Goal: Information Seeking & Learning: Learn about a topic

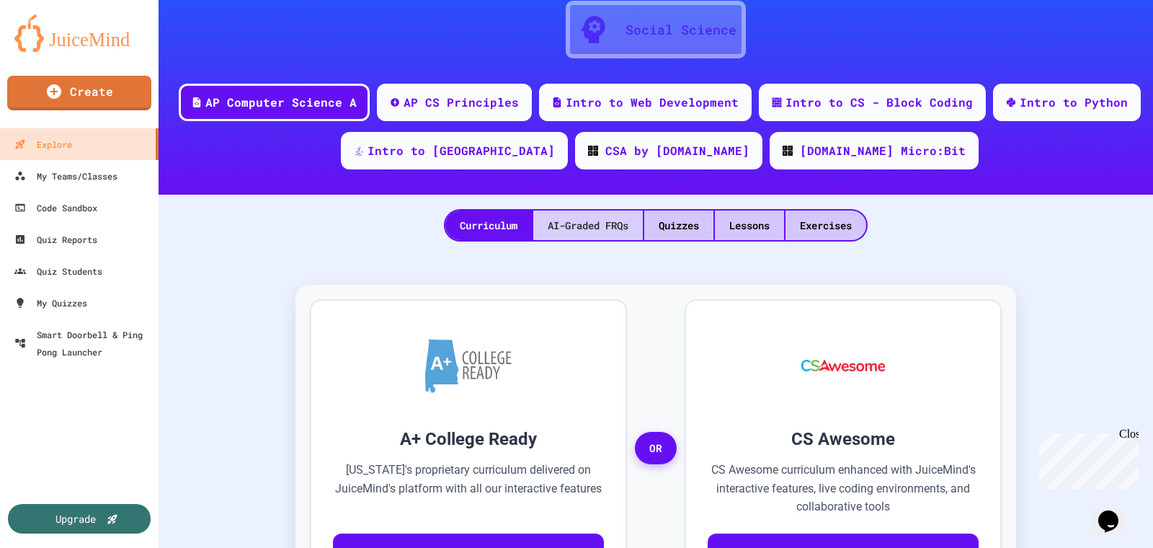
scroll to position [154, 0]
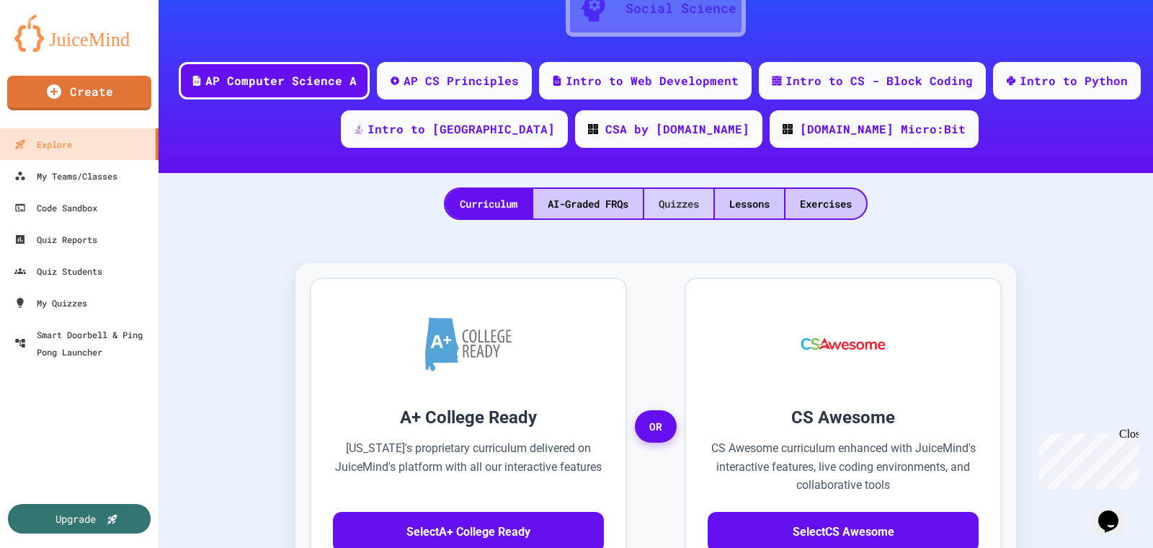
click at [668, 208] on div "Quizzes" at bounding box center [678, 204] width 69 height 30
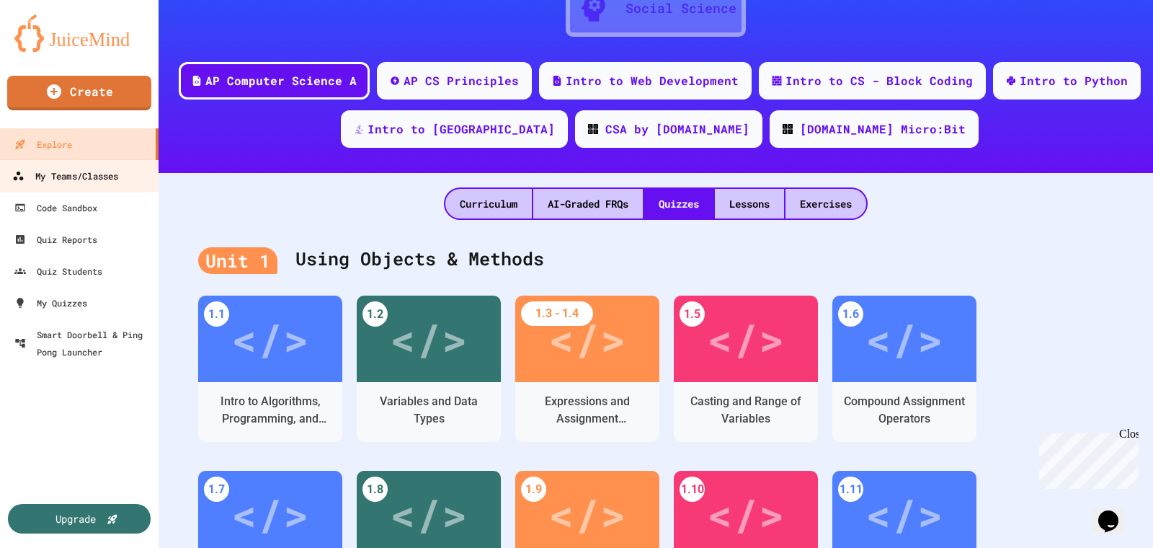
click at [107, 181] on div "My Teams/Classes" at bounding box center [65, 176] width 106 height 18
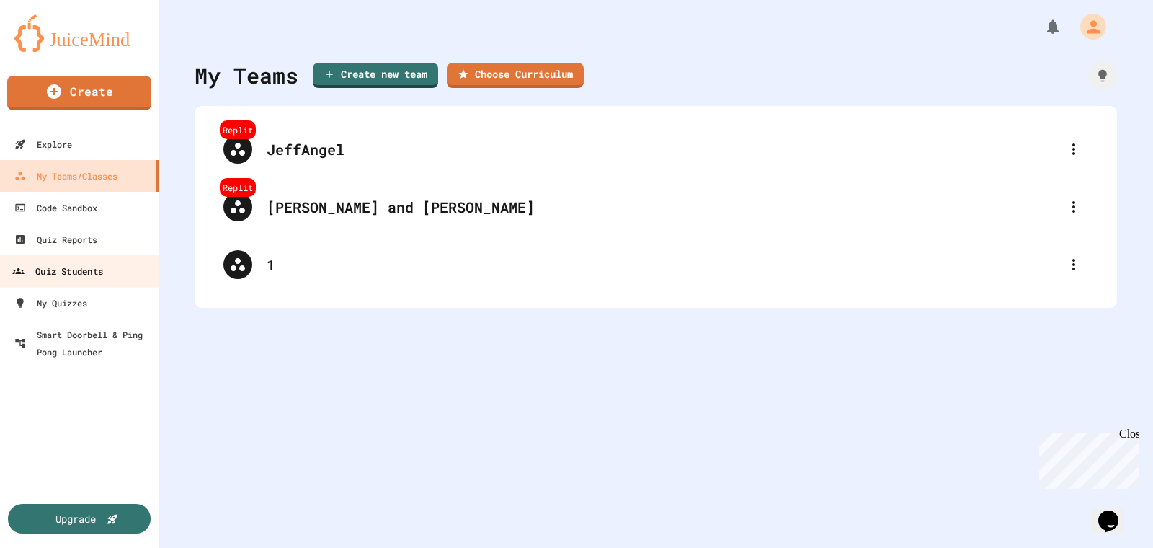
click at [94, 278] on div "Quiz Students" at bounding box center [57, 271] width 91 height 18
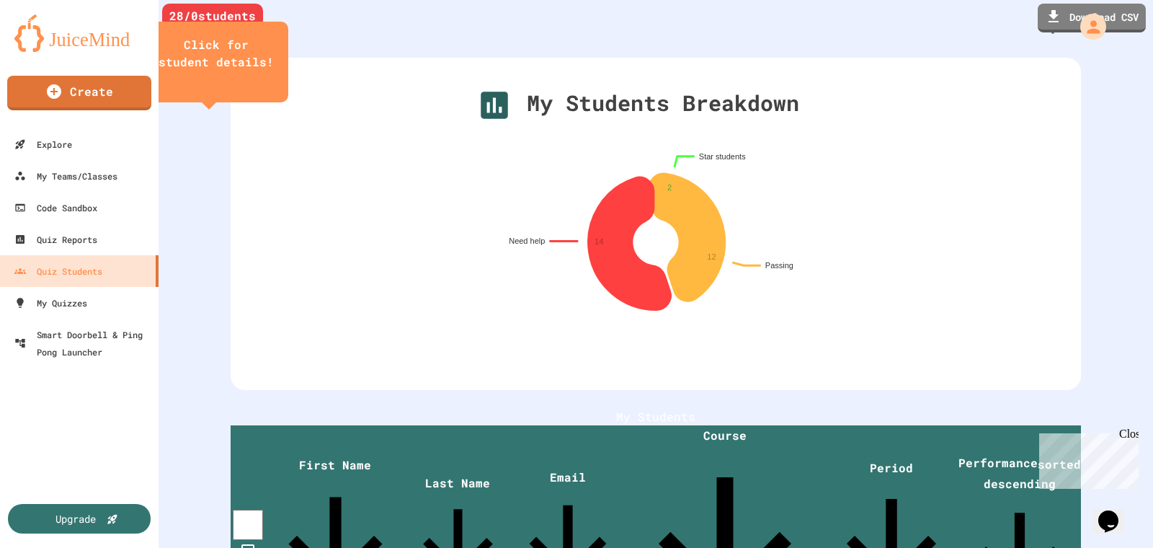
scroll to position [120, 0]
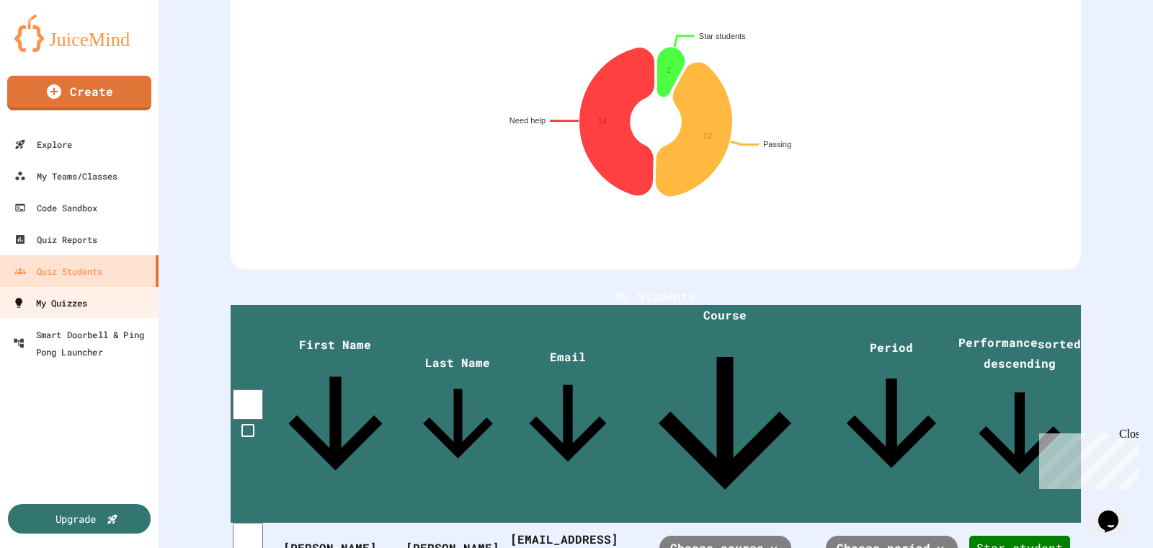
click at [78, 308] on div "My Quizzes" at bounding box center [50, 303] width 74 height 18
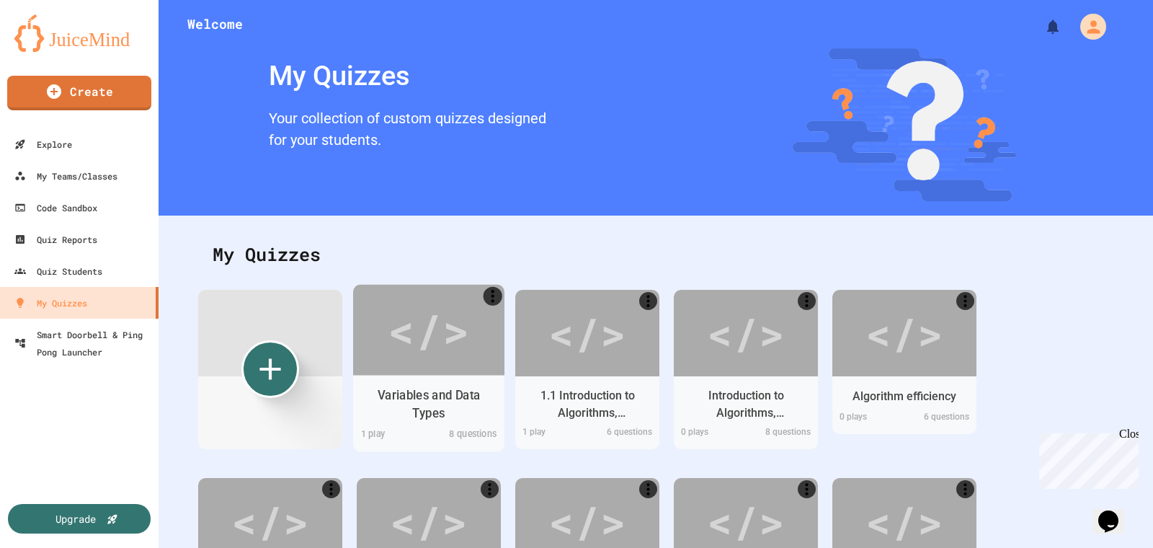
click at [461, 375] on div "Variables and Data Types 1 play 8 questions" at bounding box center [428, 413] width 151 height 76
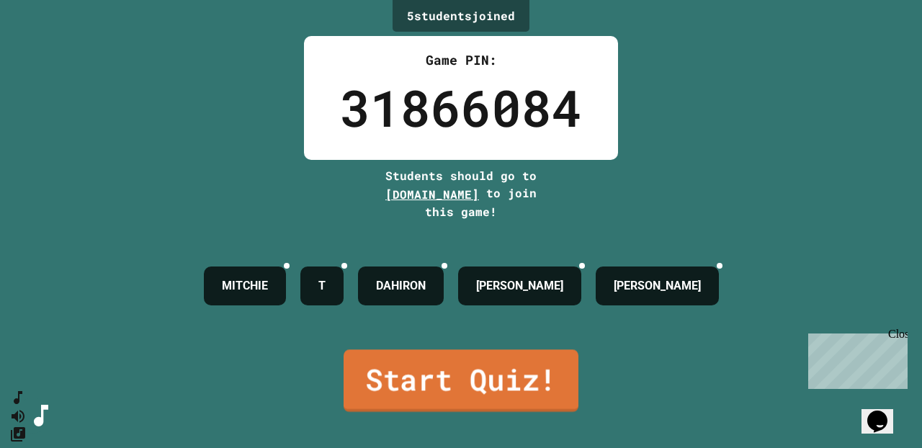
click at [486, 383] on link "Start Quiz!" at bounding box center [461, 380] width 235 height 63
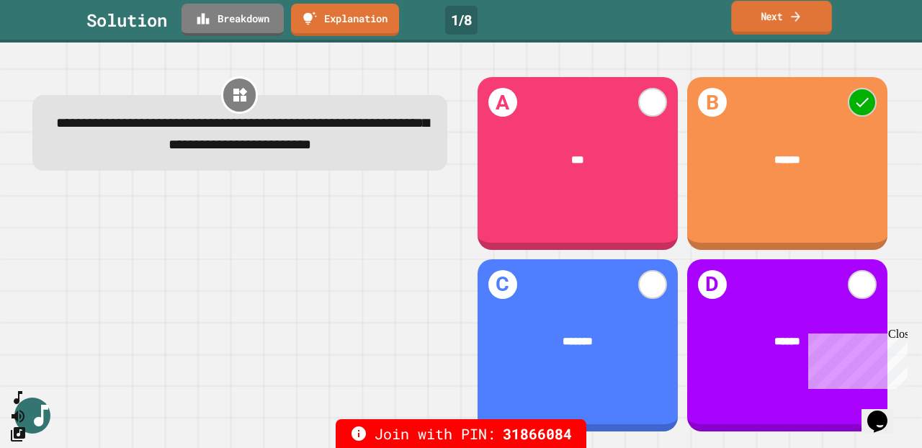
click at [762, 28] on link "Next" at bounding box center [781, 18] width 100 height 34
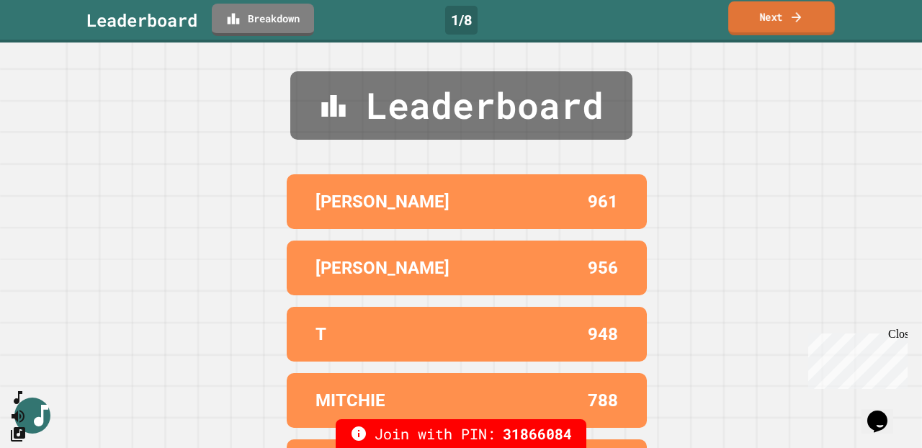
click at [778, 31] on link "Next" at bounding box center [781, 18] width 107 height 34
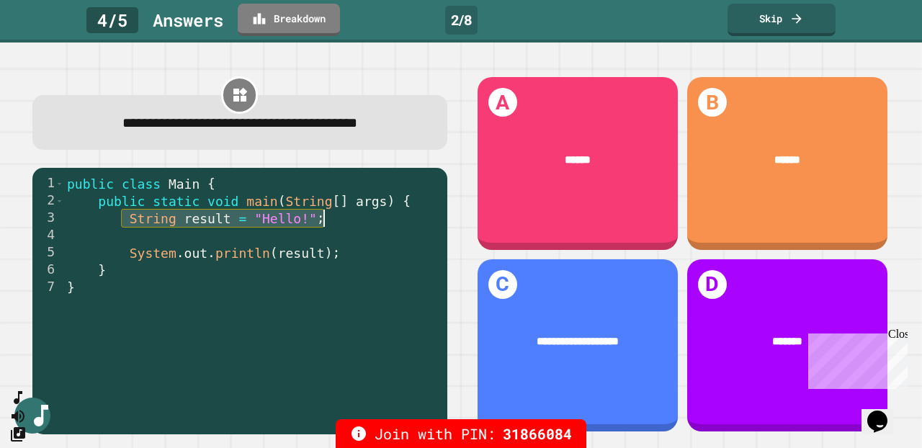
drag, startPoint x: 121, startPoint y: 223, endPoint x: 365, endPoint y: 222, distance: 244.2
click at [365, 222] on div "public class Main { public static void main ( String [ ] args ) { String result…" at bounding box center [252, 313] width 376 height 277
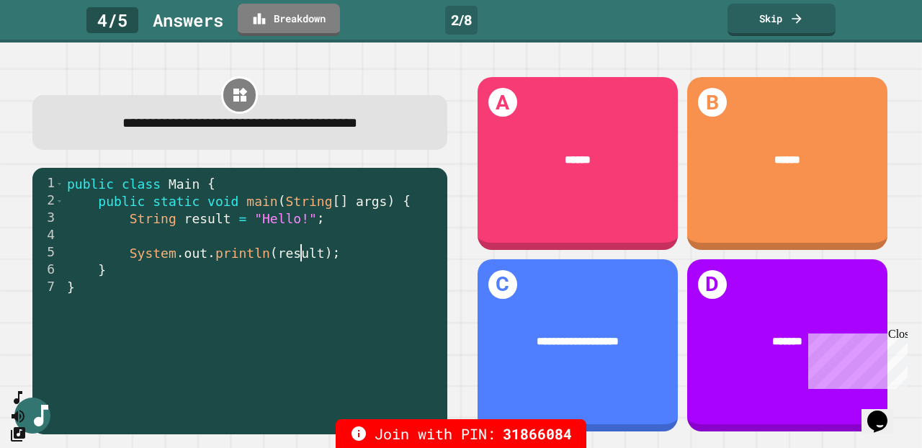
click at [298, 259] on div "public class Main { public static void main ( String [ ] args ) { String result…" at bounding box center [252, 313] width 376 height 277
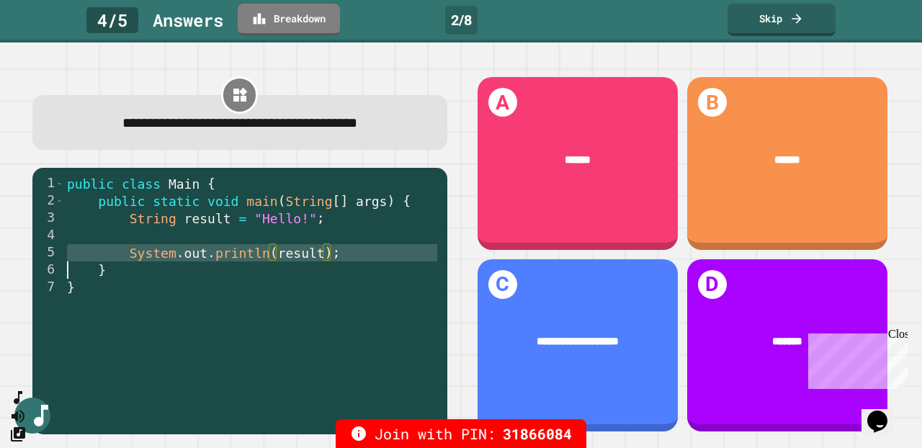
click at [298, 259] on div "public class Main { public static void main ( String [ ] args ) { String result…" at bounding box center [252, 313] width 376 height 277
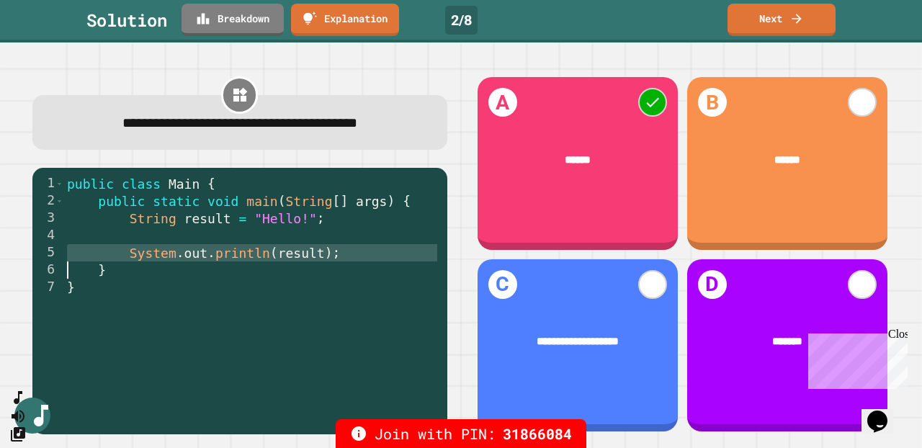
click at [315, 256] on div "public class Main { public static void main ( String [ ] args ) { String result…" at bounding box center [252, 313] width 376 height 277
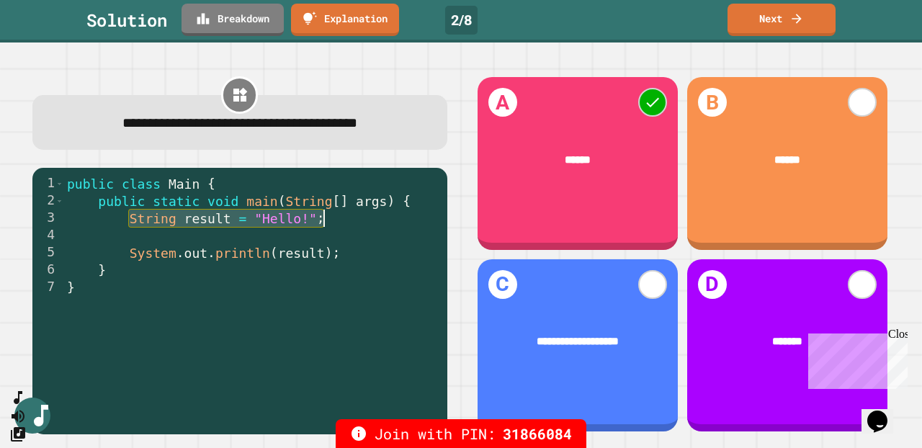
drag, startPoint x: 130, startPoint y: 220, endPoint x: 381, endPoint y: 231, distance: 251.7
click at [381, 231] on div "public class Main { public static void main ( String [ ] args ) { String result…" at bounding box center [252, 313] width 376 height 277
click at [230, 230] on div "public class Main { public static void main ( String [ ] args ) { String result…" at bounding box center [252, 313] width 376 height 277
click at [156, 223] on div "public class Main { public static void main ( String [ ] args ) { String result…" at bounding box center [252, 313] width 376 height 277
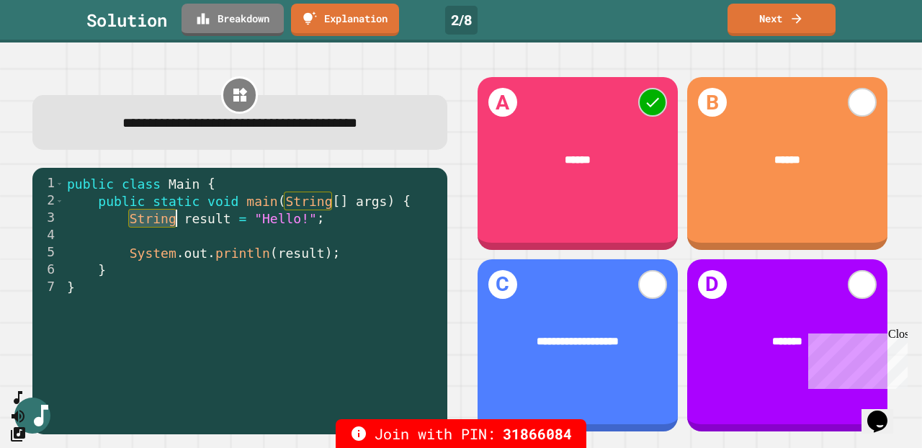
click at [156, 223] on div "public class Main { public static void main ( String [ ] args ) { String result…" at bounding box center [252, 313] width 376 height 277
click at [199, 222] on div "public class Main { public static void main ( String [ ] args ) { String result…" at bounding box center [252, 313] width 376 height 277
click at [227, 220] on div "public class Main { public static void main ( String [ ] args ) { String result…" at bounding box center [252, 313] width 376 height 277
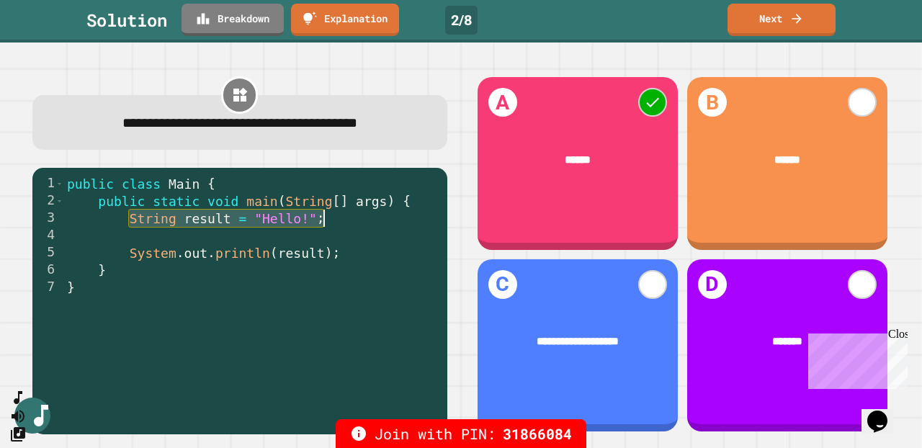
drag, startPoint x: 125, startPoint y: 223, endPoint x: 400, endPoint y: 223, distance: 274.5
click at [400, 223] on div "public class Main { public static void main ( String [ ] args ) { String result…" at bounding box center [252, 313] width 376 height 277
click at [282, 225] on div "public class Main { public static void main ( String [ ] args ) { String result…" at bounding box center [252, 313] width 376 height 277
click at [245, 223] on div "public class Main { public static void main ( String [ ] args ) { String result…" at bounding box center [252, 313] width 376 height 277
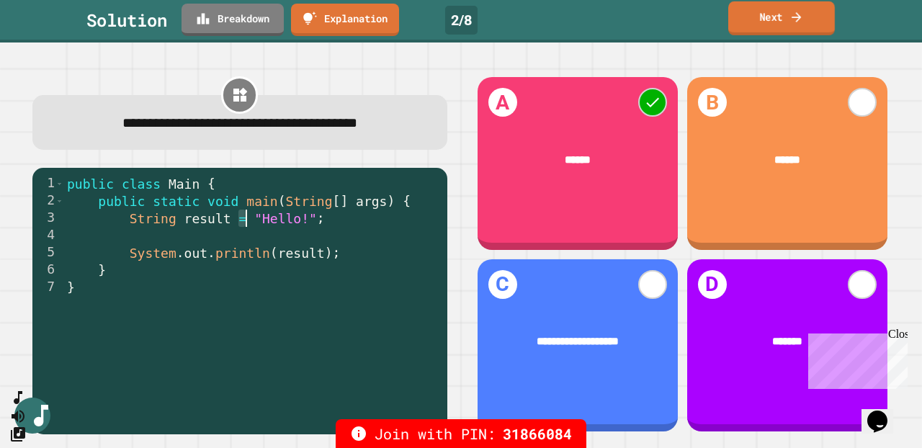
click at [781, 20] on link "Next" at bounding box center [781, 18] width 107 height 34
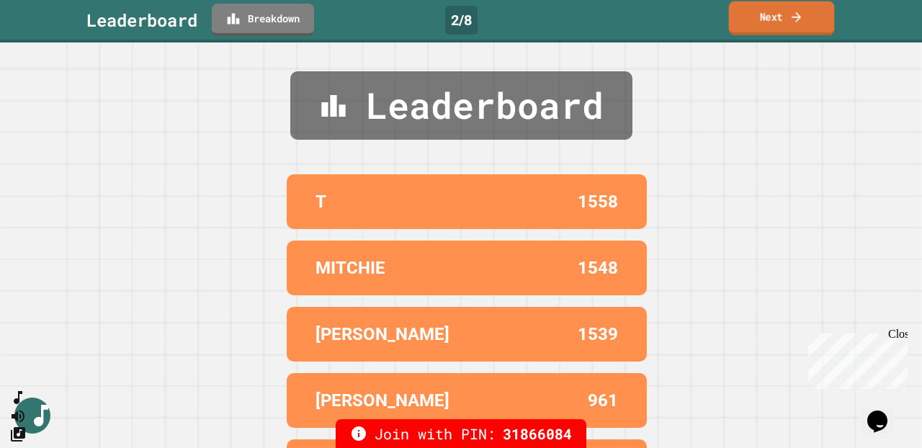
click at [790, 32] on link "Next" at bounding box center [782, 18] width 106 height 34
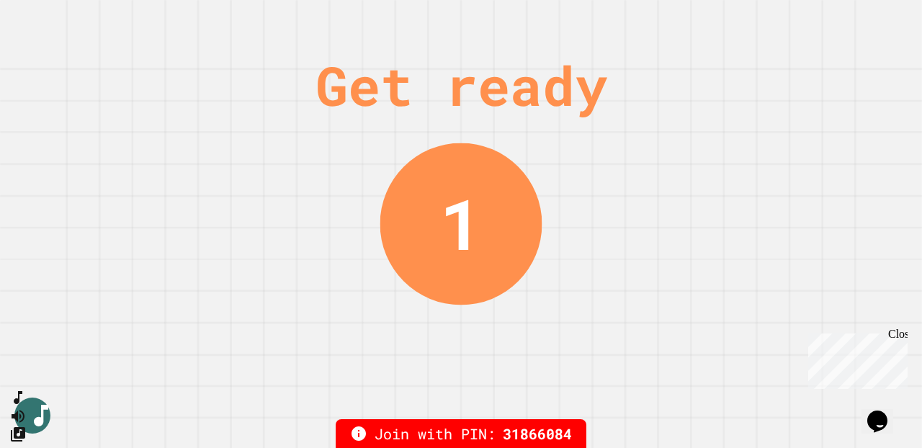
click at [904, 331] on div "Close" at bounding box center [897, 337] width 18 height 18
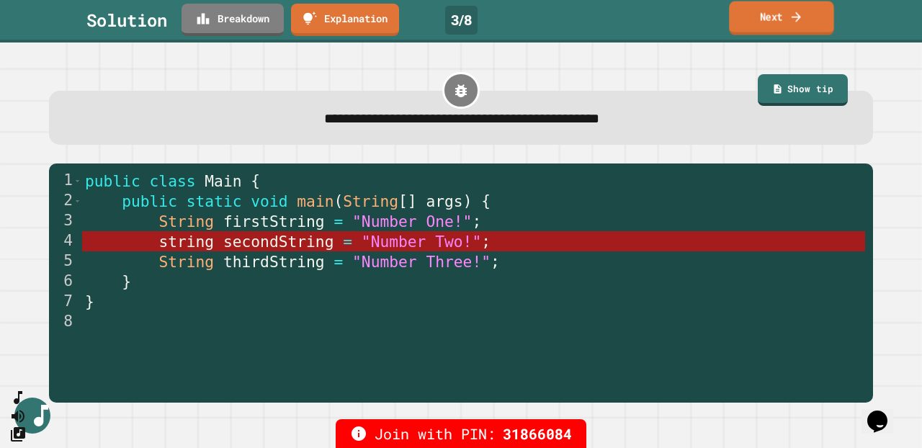
click at [770, 14] on link "Next" at bounding box center [781, 18] width 104 height 34
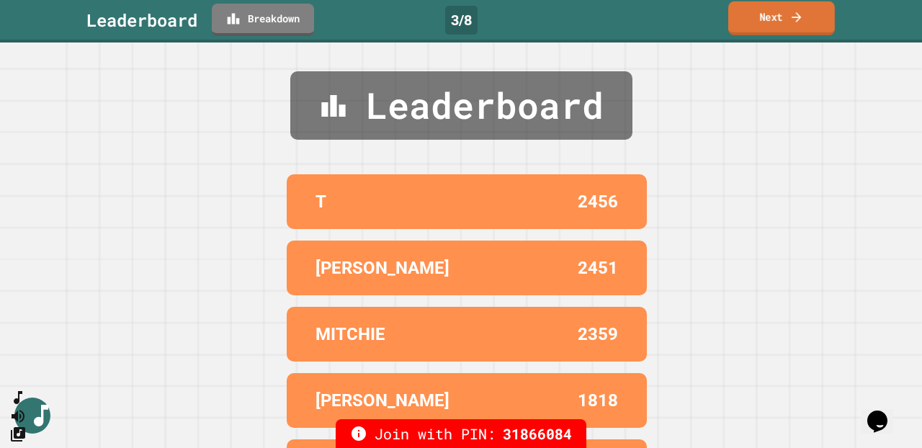
click at [770, 14] on link "Next" at bounding box center [781, 18] width 107 height 34
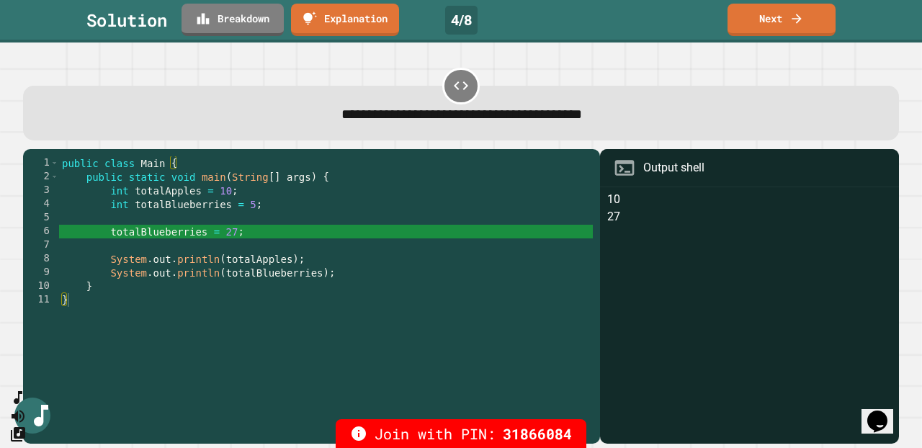
click at [615, 36] on div "Solution Breakdown Explanation 4 / 8 Next" at bounding box center [461, 21] width 922 height 43
click at [174, 238] on div "public class Main { public static void main ( String [ ] args ) { int totalAppl…" at bounding box center [326, 299] width 534 height 287
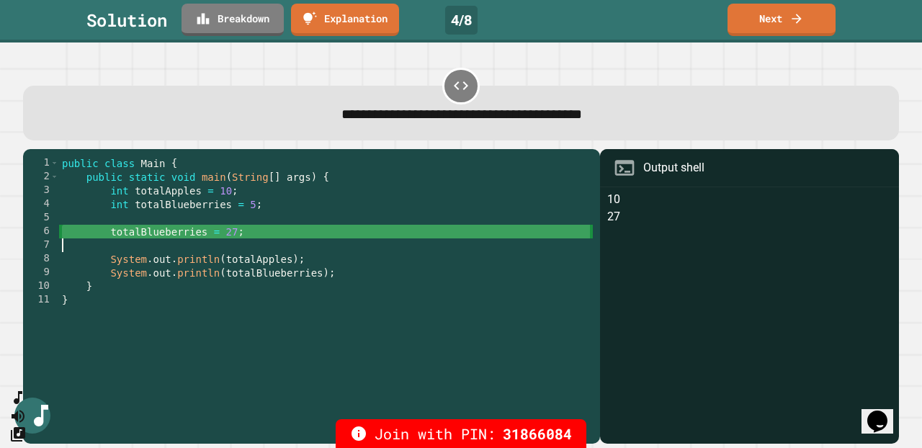
click at [122, 194] on div "public class Main { public static void main ( String [ ] args ) { int totalAppl…" at bounding box center [326, 299] width 534 height 287
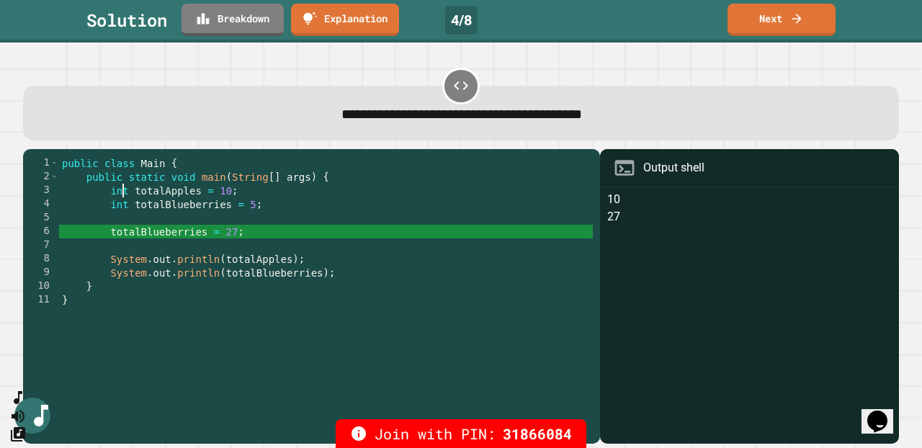
click at [122, 194] on div "public class Main { public static void main ( String [ ] args ) { int totalAppl…" at bounding box center [326, 299] width 534 height 287
drag, startPoint x: 115, startPoint y: 206, endPoint x: 321, endPoint y: 208, distance: 206.8
click at [321, 208] on div "public class Main { public static void main ( String [ ] args ) { int totalAppl…" at bounding box center [326, 299] width 534 height 287
click at [116, 207] on div "public class Main { public static void main ( String [ ] args ) { int totalAppl…" at bounding box center [326, 299] width 534 height 287
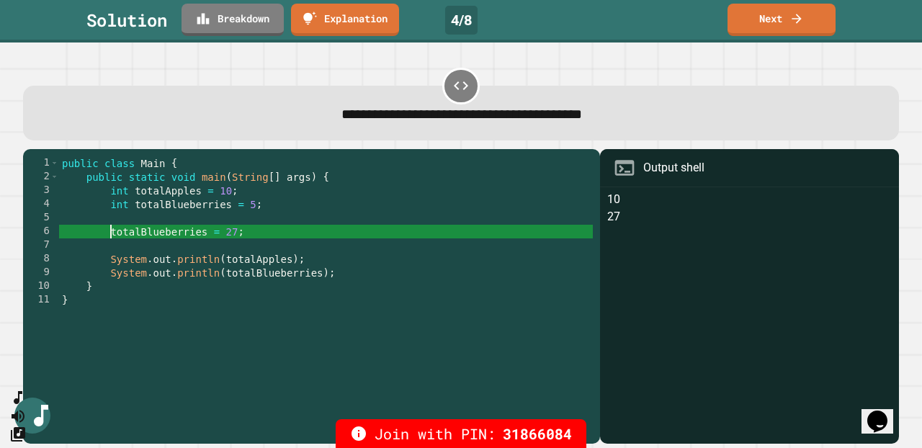
click at [113, 235] on div "public class Main { public static void main ( String [ ] args ) { int totalAppl…" at bounding box center [326, 299] width 534 height 287
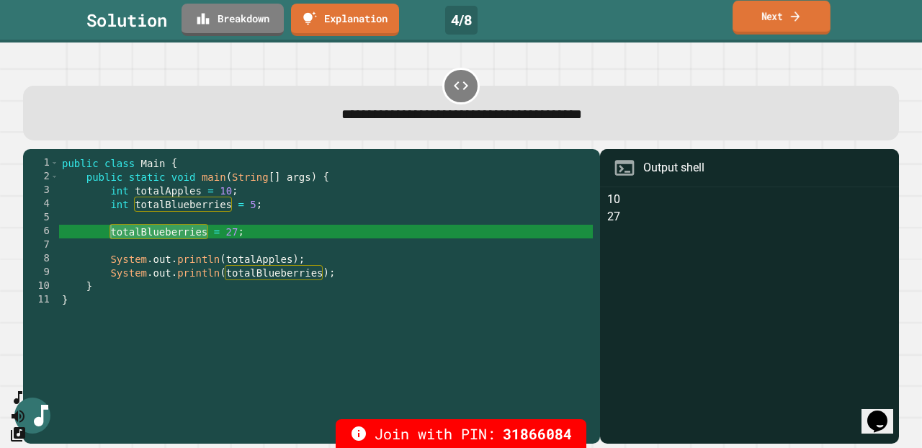
click at [787, 21] on link "Next" at bounding box center [782, 18] width 98 height 34
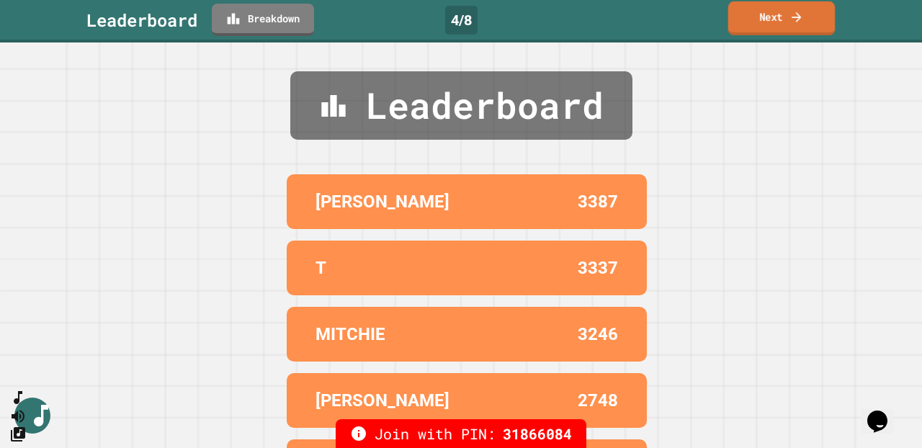
click at [790, 22] on icon at bounding box center [797, 16] width 14 height 15
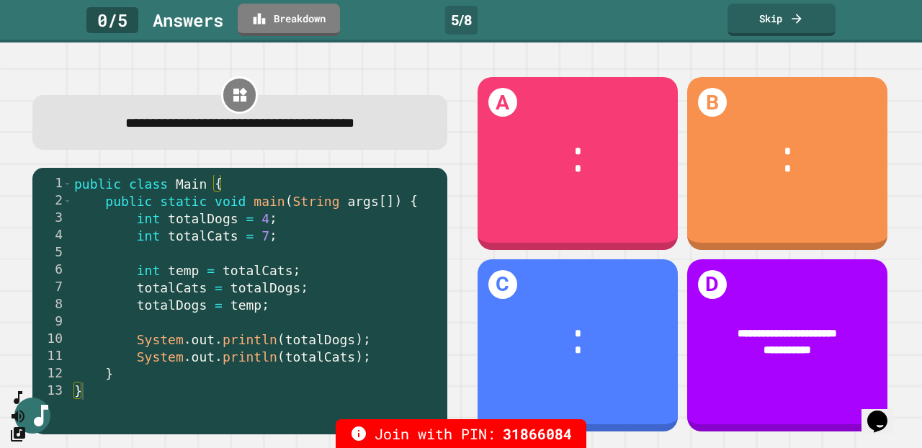
click at [192, 221] on div "public class Main { public static void main ( String args [ ]) { int totalDogs …" at bounding box center [255, 313] width 368 height 277
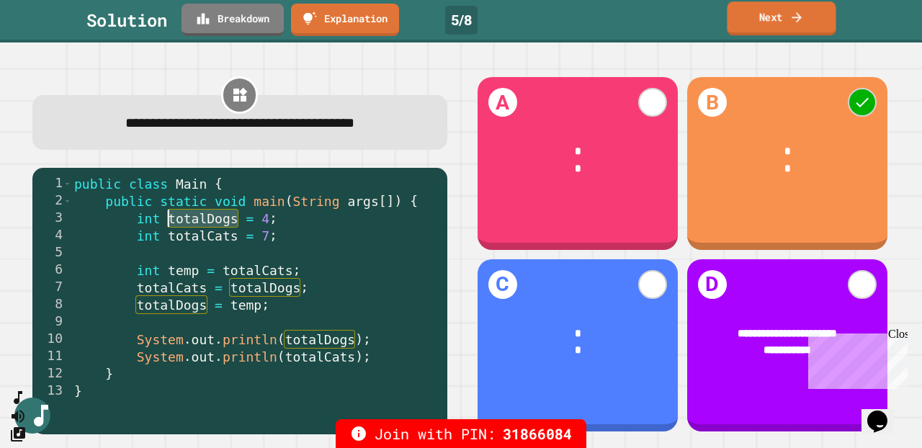
click at [764, 20] on link "Next" at bounding box center [781, 18] width 109 height 34
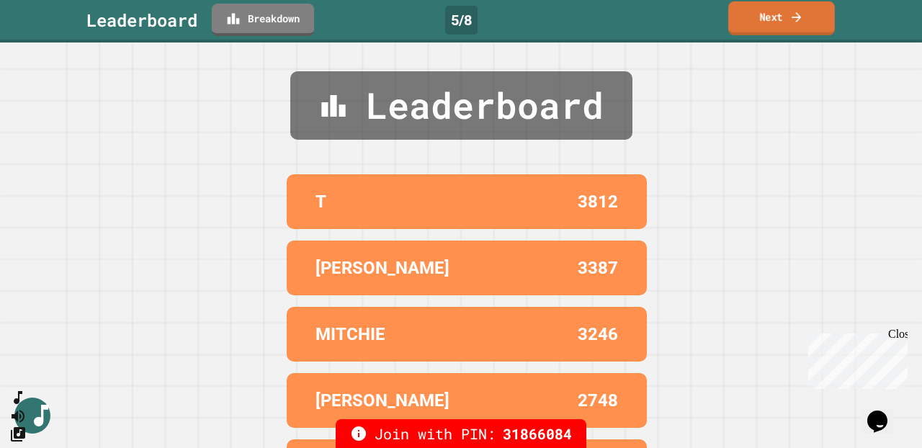
click at [769, 18] on link "Next" at bounding box center [781, 18] width 107 height 34
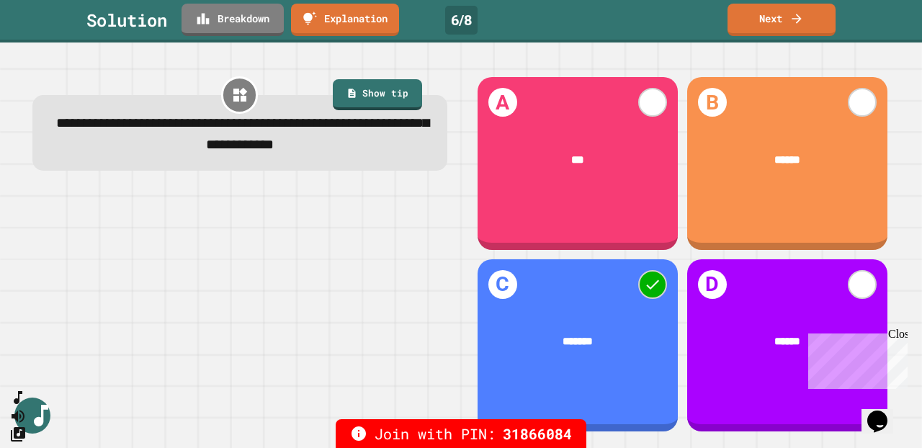
click at [901, 332] on div "Close" at bounding box center [897, 337] width 18 height 18
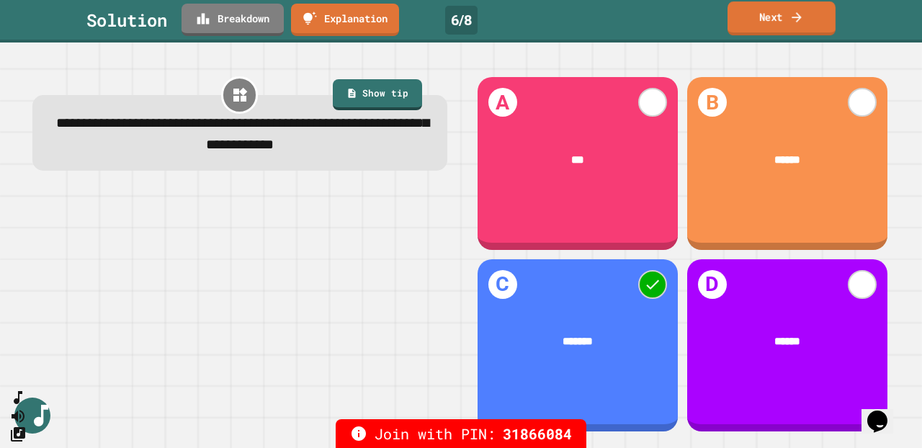
click at [761, 32] on link "Next" at bounding box center [782, 18] width 108 height 34
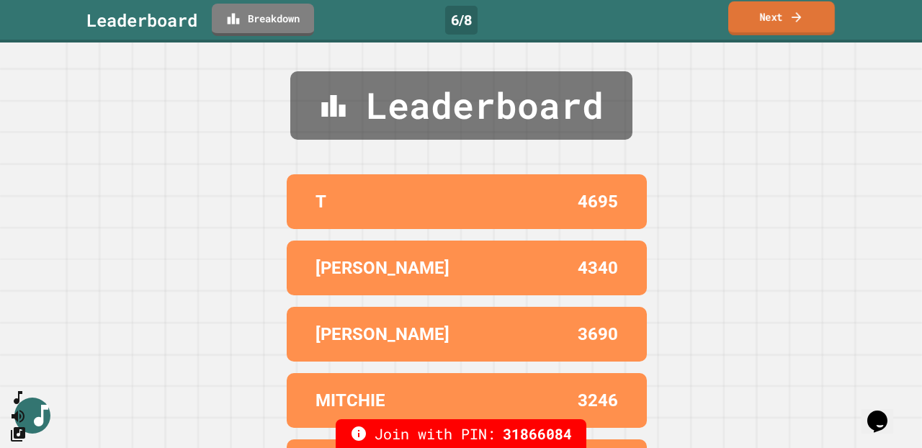
click at [761, 32] on link "Next" at bounding box center [781, 18] width 107 height 34
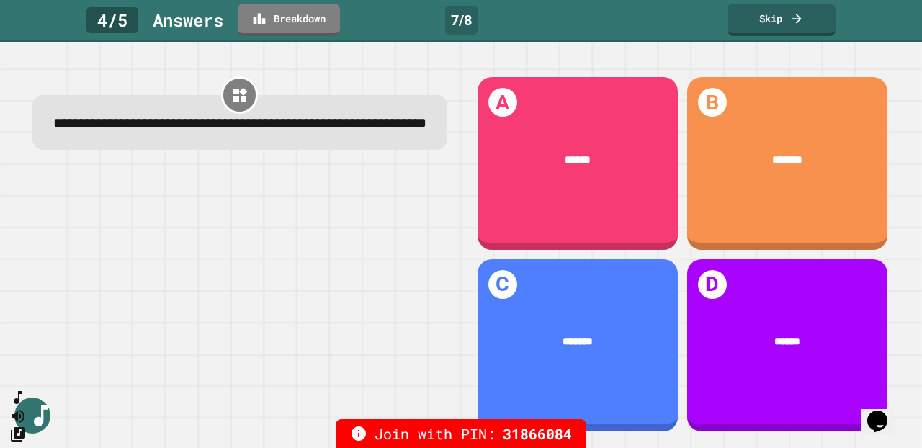
click at [0, 43] on span at bounding box center [0, 43] width 0 height 0
click at [753, 17] on link "Skip" at bounding box center [781, 18] width 99 height 34
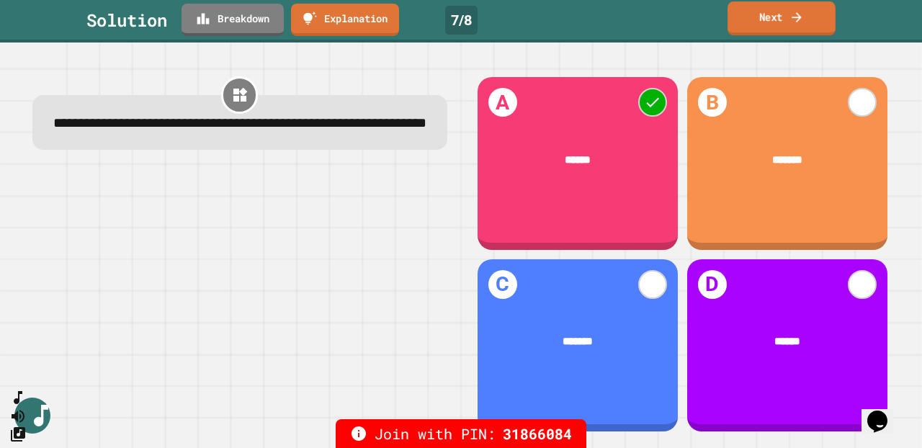
click at [794, 19] on icon at bounding box center [797, 16] width 14 height 15
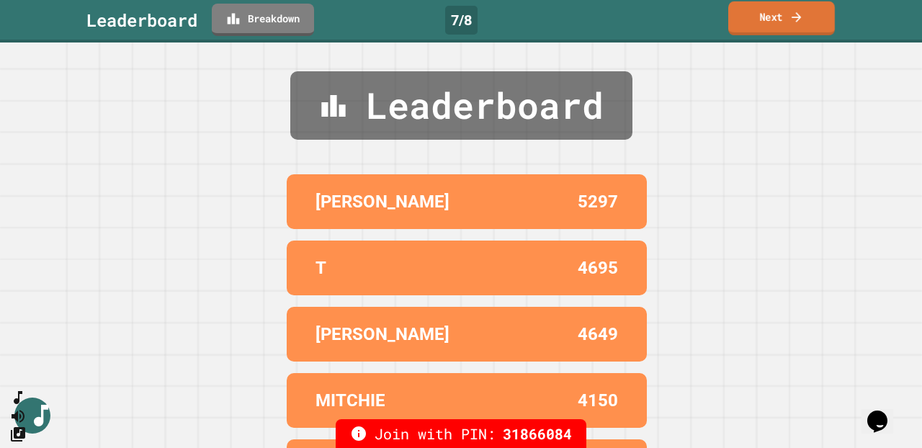
click at [794, 19] on icon at bounding box center [797, 16] width 14 height 15
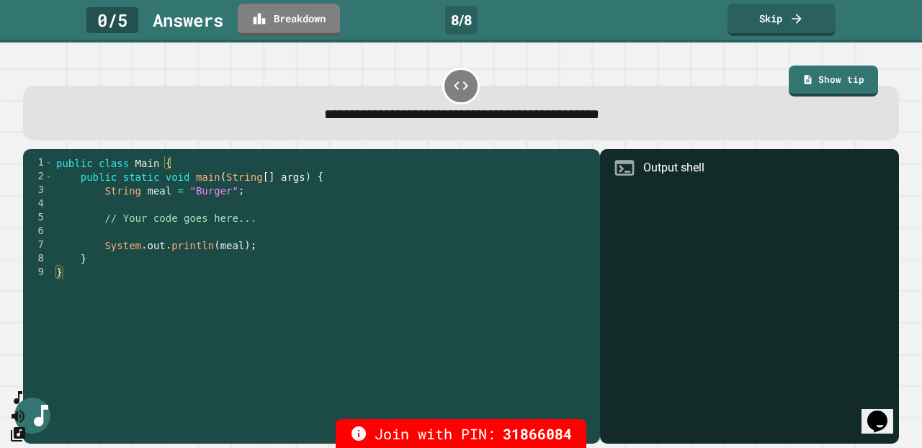
click at [219, 230] on div "public class Main { public static void main ( String [ ] args ) { String meal =…" at bounding box center [323, 299] width 540 height 287
click at [107, 231] on div "public class Main { public static void main ( String [ ] args ) { String meal =…" at bounding box center [323, 299] width 540 height 287
drag, startPoint x: 106, startPoint y: 192, endPoint x: 247, endPoint y: 192, distance: 141.2
click at [247, 192] on div "public class Main { public static void main ( String [ ] args ) { String meal =…" at bounding box center [323, 299] width 540 height 287
click at [167, 235] on div "public class Main { public static void main ( String [ ] args ) { String meal =…" at bounding box center [323, 299] width 540 height 287
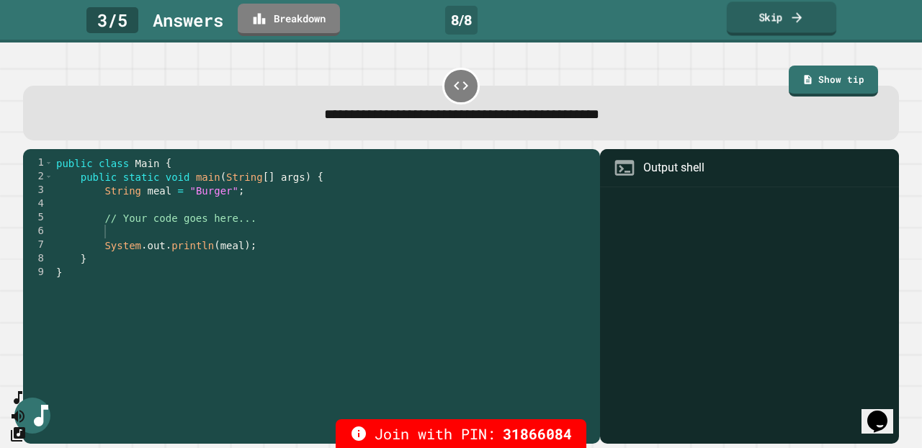
click at [778, 19] on link "Skip" at bounding box center [782, 18] width 110 height 34
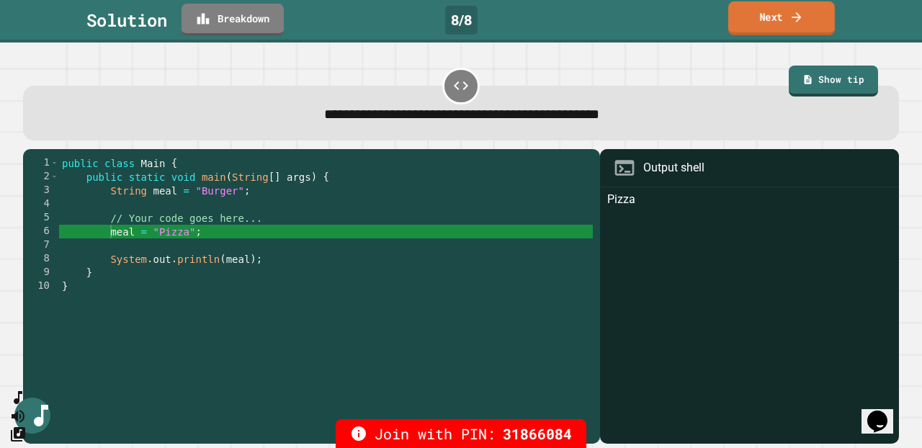
click at [769, 26] on link "Next" at bounding box center [781, 18] width 107 height 34
